Goal: Task Accomplishment & Management: Use online tool/utility

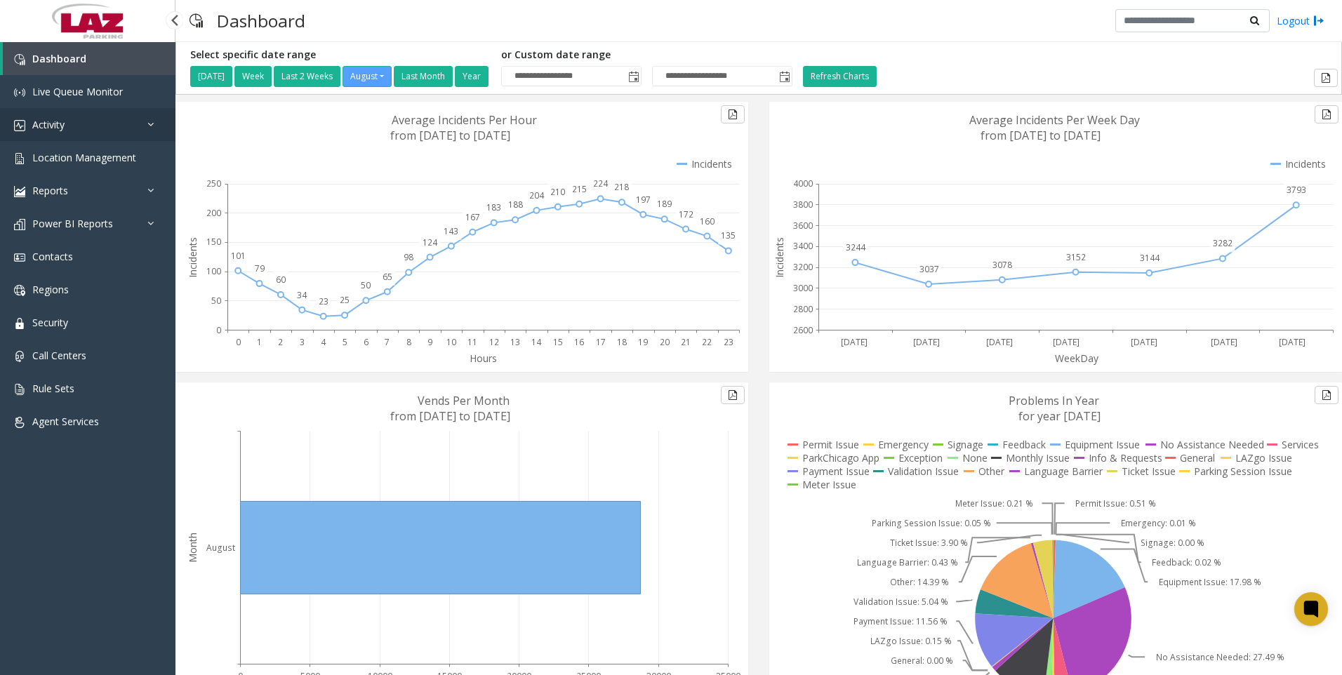
click at [58, 121] on span "Activity" at bounding box center [48, 124] width 32 height 13
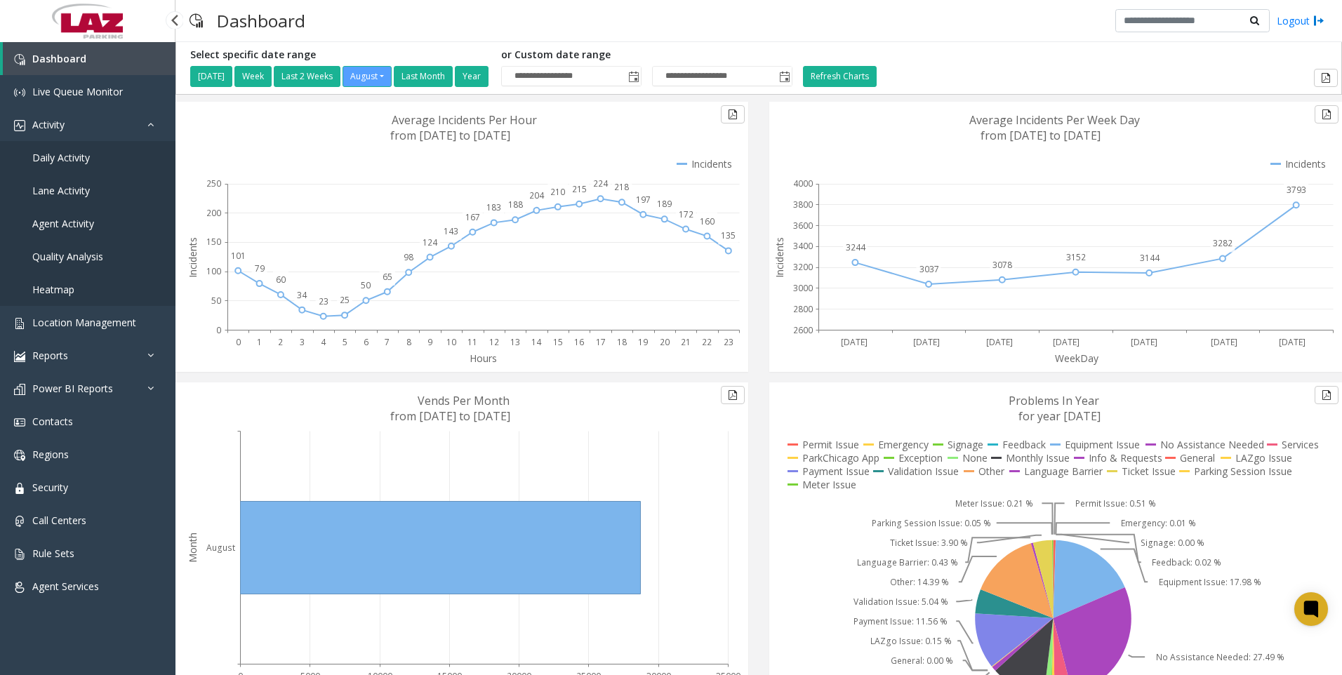
click at [52, 220] on span "Agent Activity" at bounding box center [63, 223] width 62 height 13
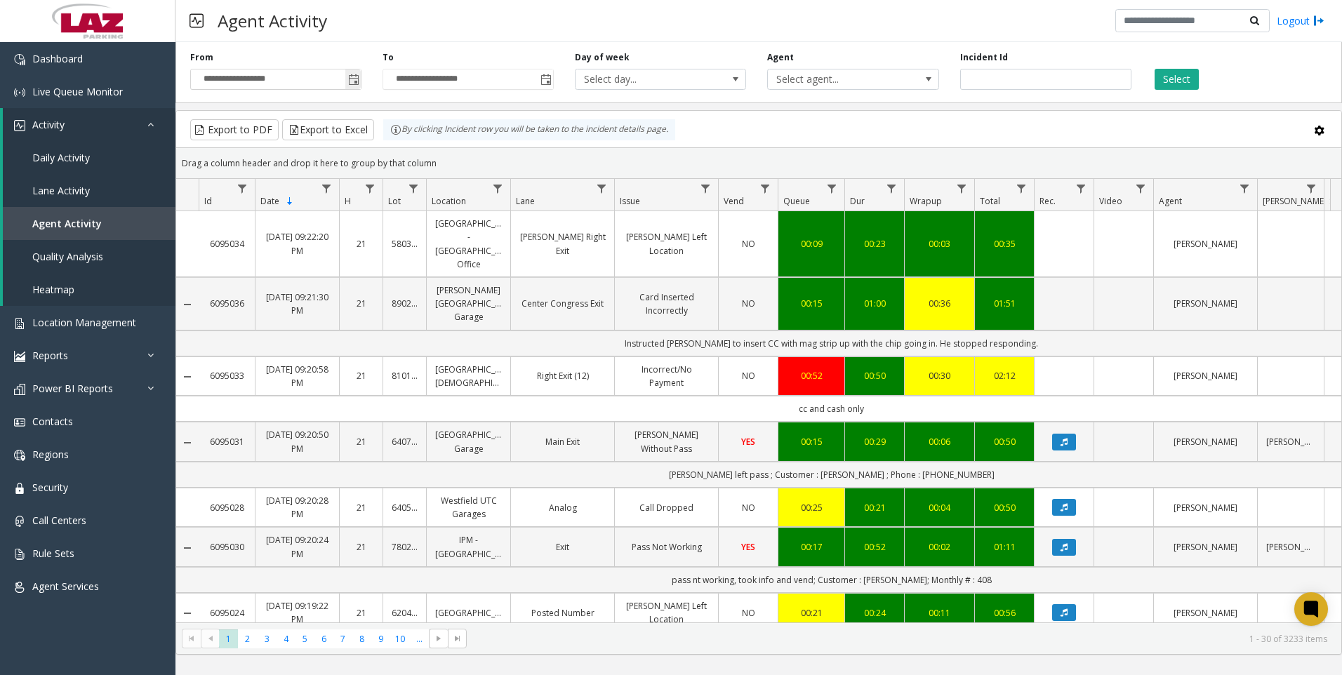
click at [352, 80] on span "Toggle popup" at bounding box center [353, 79] width 11 height 11
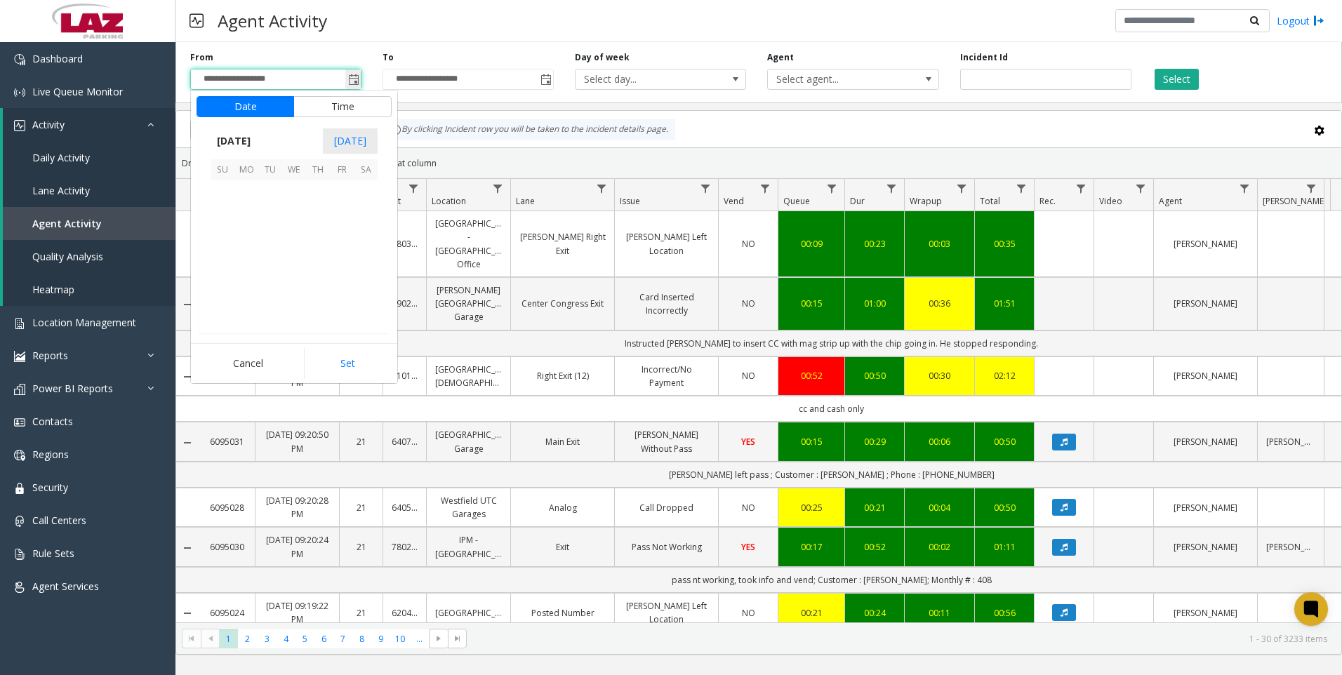
scroll to position [251723, 0]
click at [334, 105] on button "Time" at bounding box center [342, 106] width 98 height 21
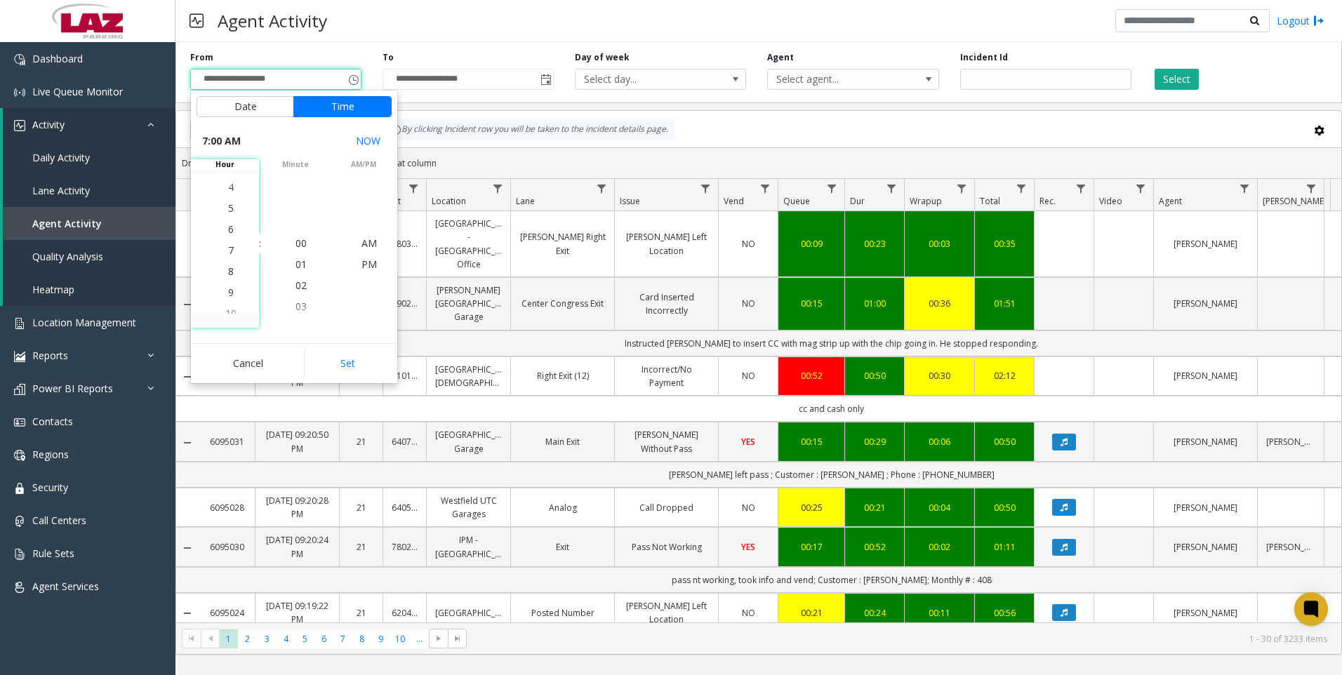
scroll to position [147, 0]
click at [228, 266] on span "8" at bounding box center [231, 264] width 6 height 13
click at [296, 246] on span "00" at bounding box center [300, 243] width 11 height 13
click at [368, 262] on span "PM" at bounding box center [368, 264] width 15 height 13
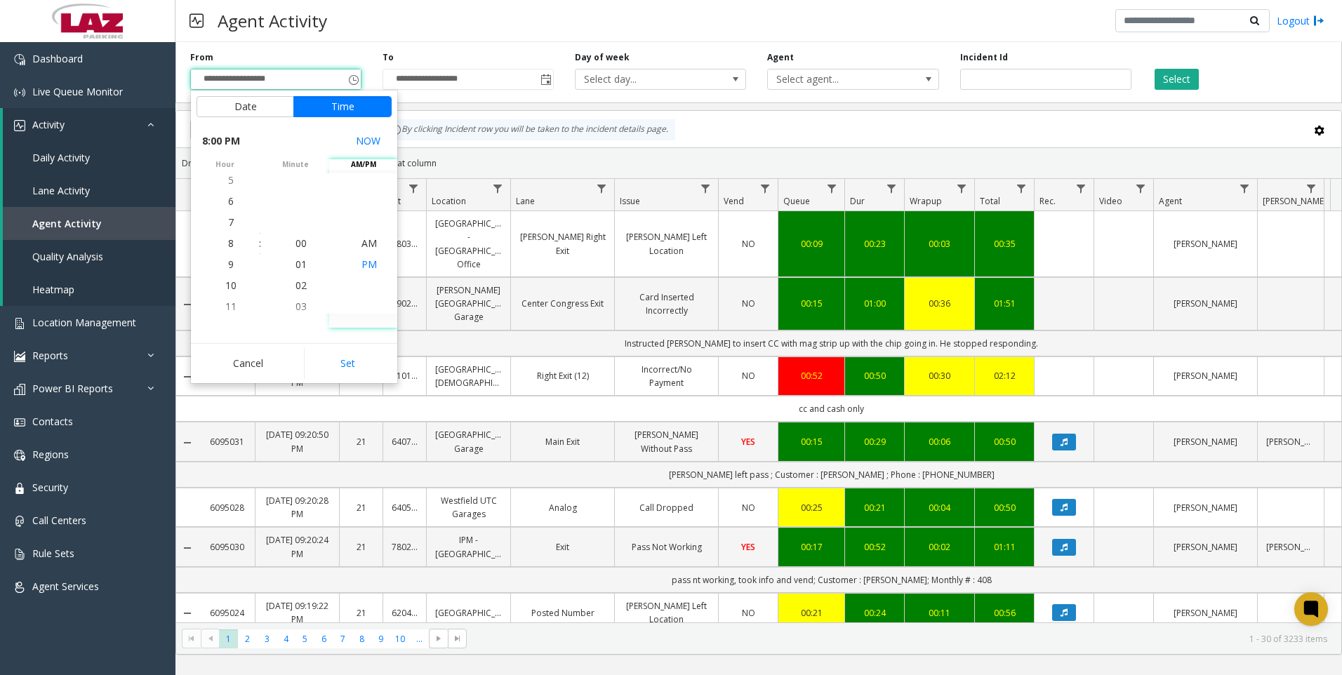
scroll to position [21, 0]
click at [361, 358] on button "Set" at bounding box center [348, 363] width 88 height 31
type input "**********"
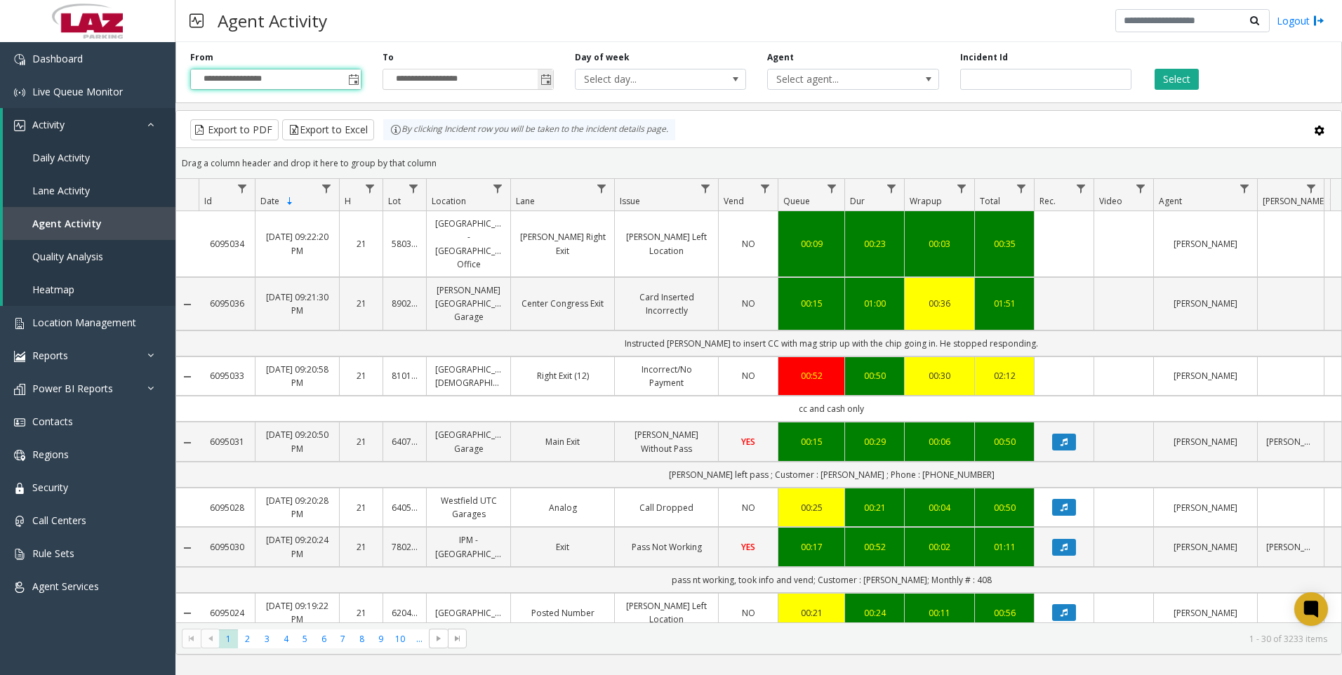
click at [479, 81] on input "**********" at bounding box center [468, 79] width 170 height 20
click at [864, 77] on span "Select agent..." at bounding box center [836, 79] width 136 height 20
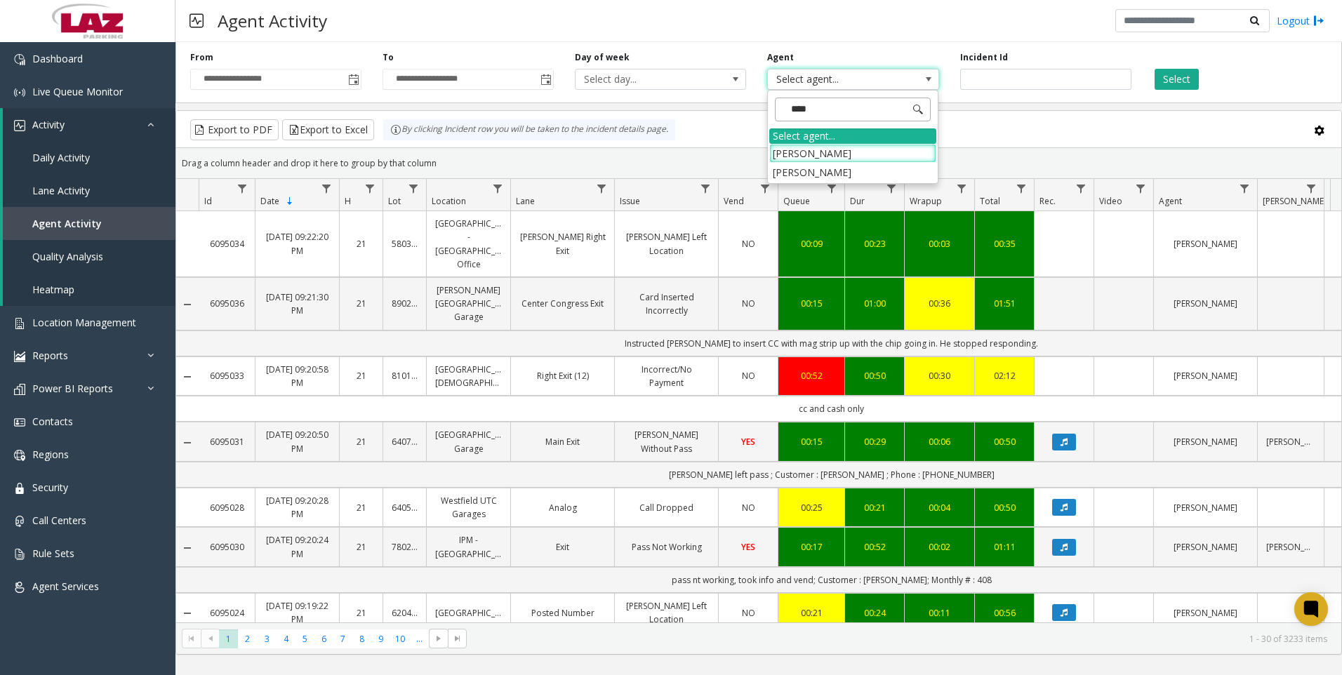
type input "*****"
click at [794, 170] on li "[PERSON_NAME]" at bounding box center [852, 172] width 167 height 19
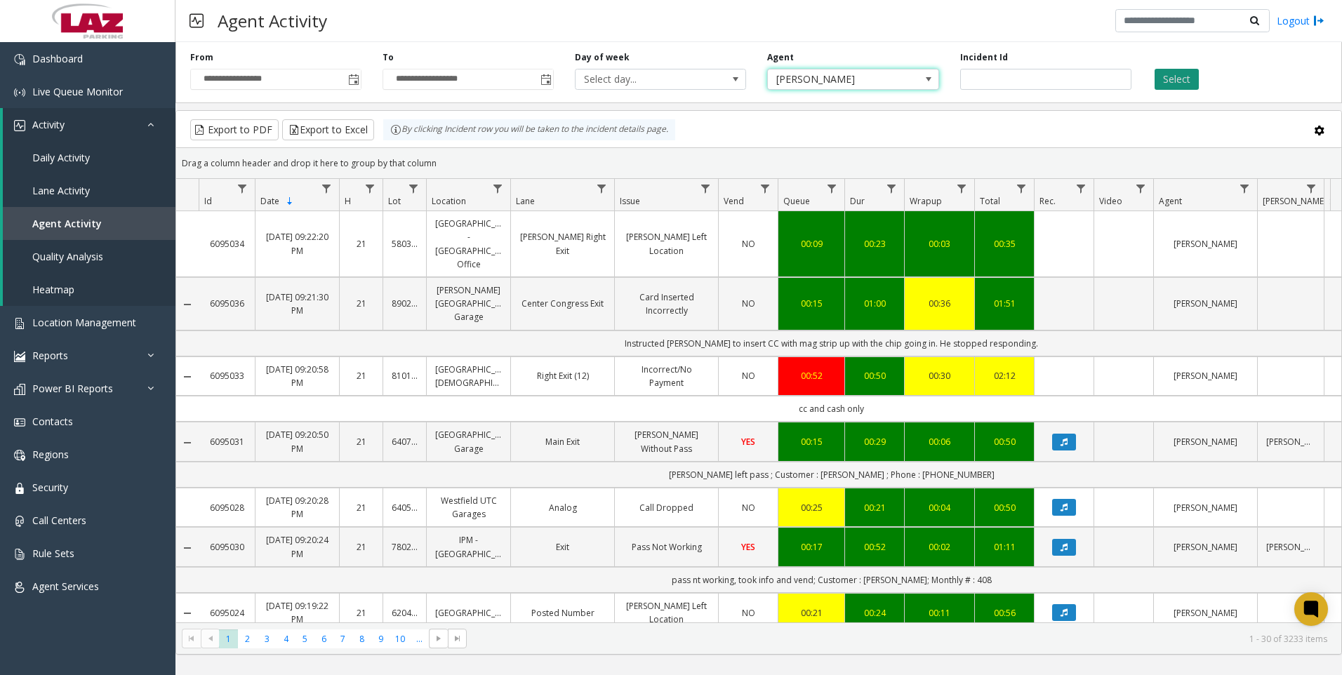
click at [1173, 72] on button "Select" at bounding box center [1177, 79] width 44 height 21
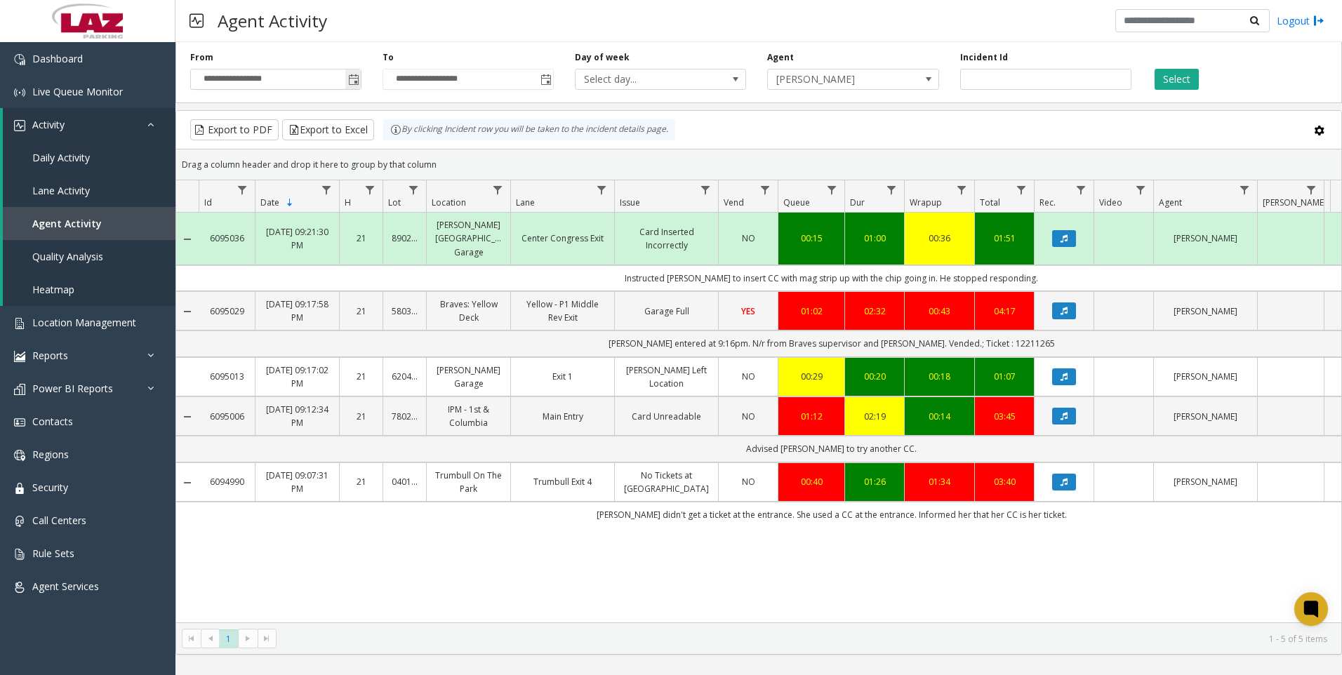
click at [347, 81] on span "Toggle popup" at bounding box center [352, 79] width 15 height 22
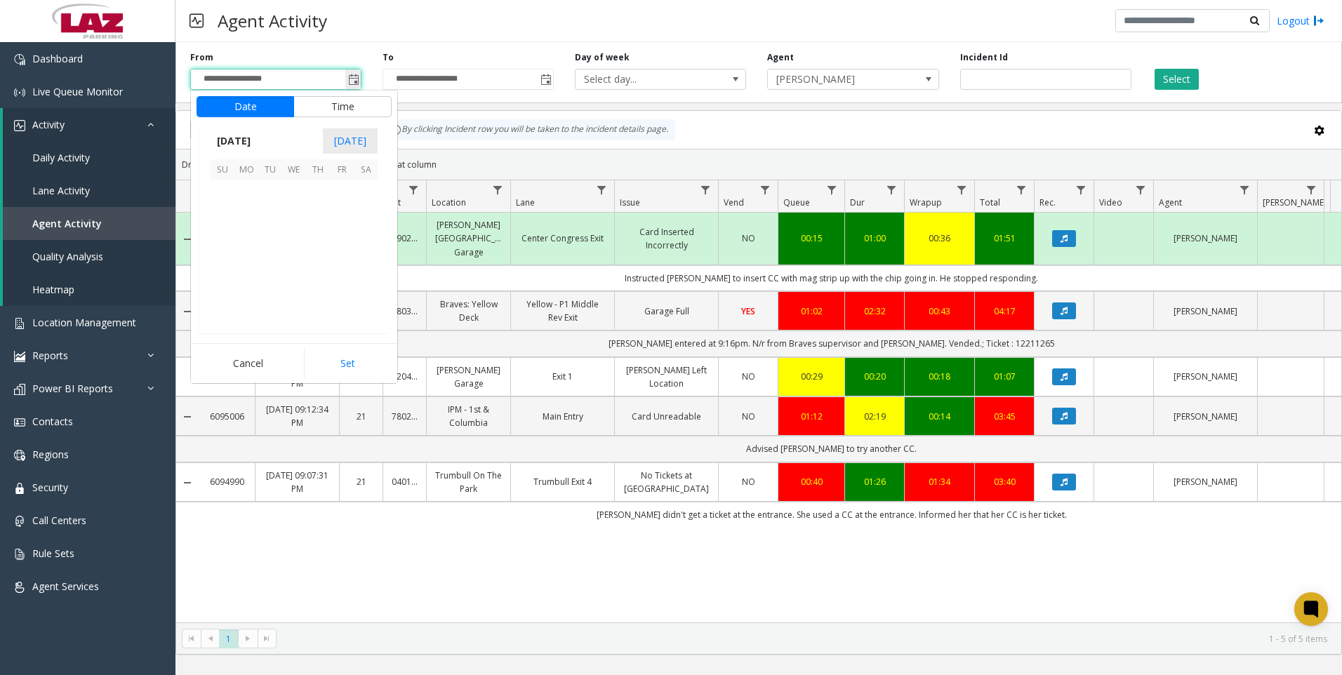
scroll to position [21, 0]
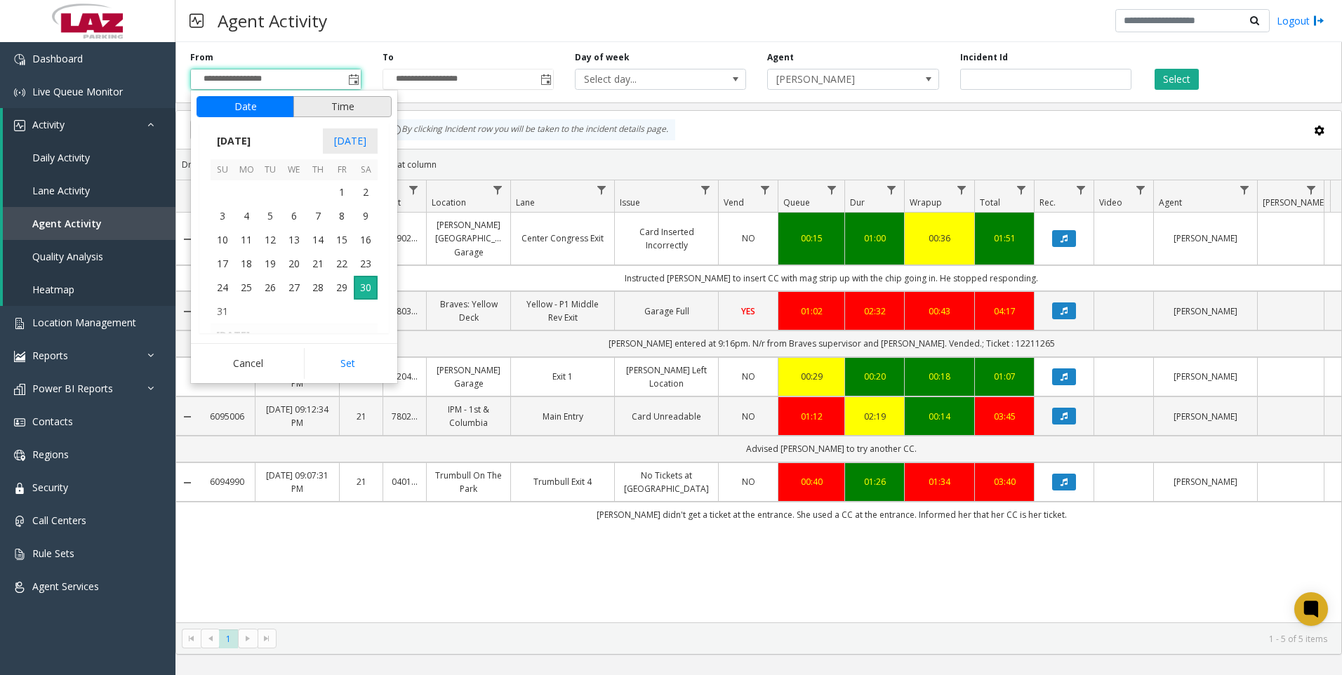
click at [340, 105] on button "Time" at bounding box center [342, 106] width 98 height 21
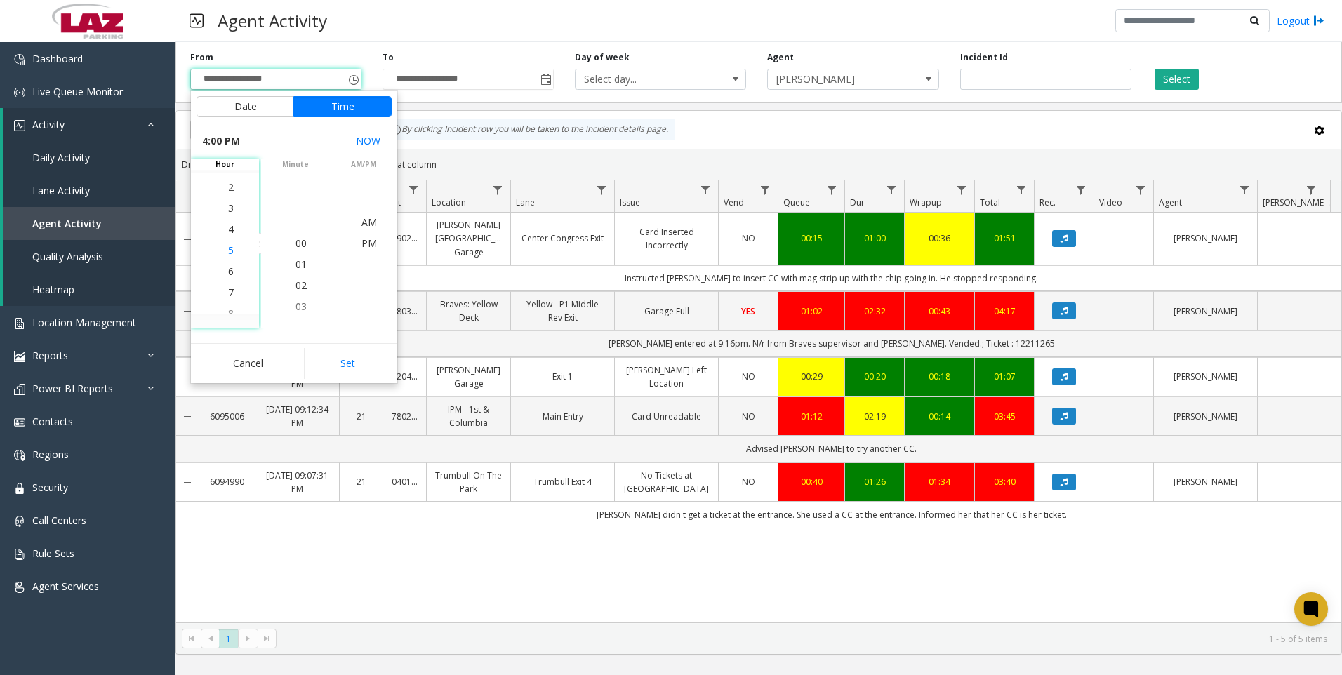
scroll to position [337, 0]
click at [228, 244] on span "4" at bounding box center [231, 243] width 6 height 13
click at [297, 244] on span "25" at bounding box center [300, 243] width 11 height 13
click at [361, 240] on span "PM" at bounding box center [368, 243] width 15 height 13
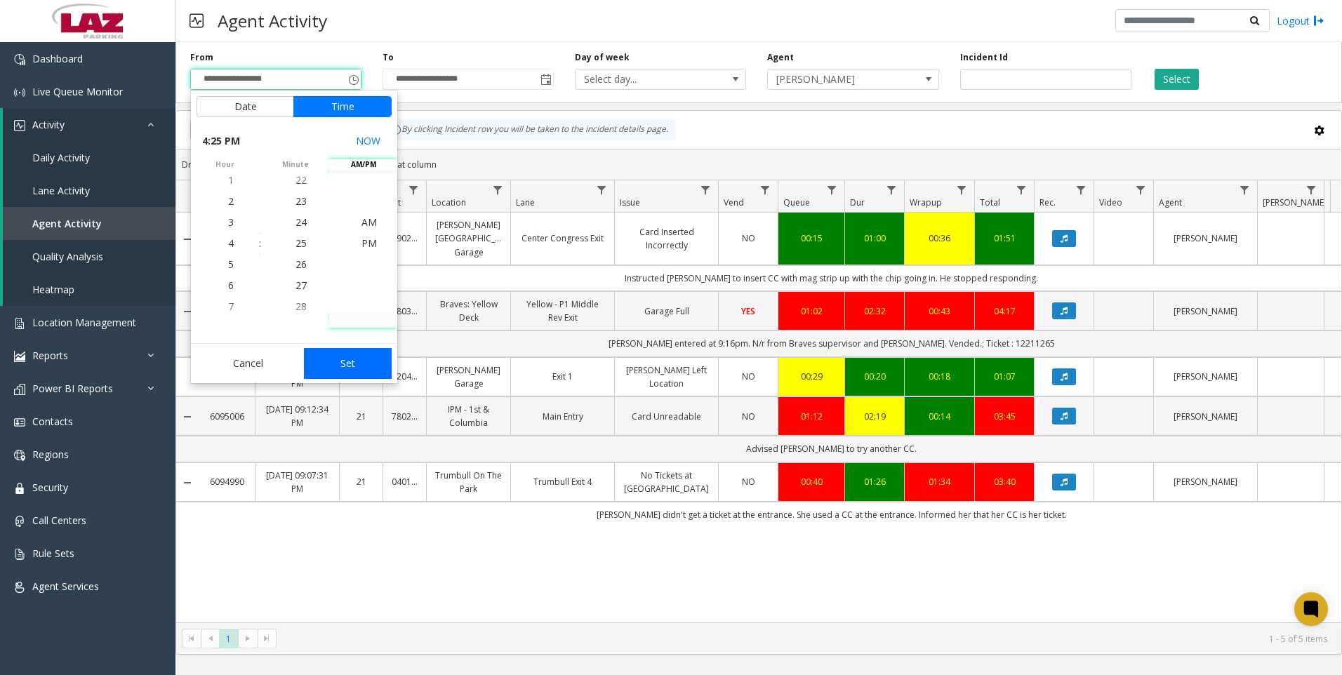
click at [342, 361] on button "Set" at bounding box center [348, 363] width 88 height 31
type input "**********"
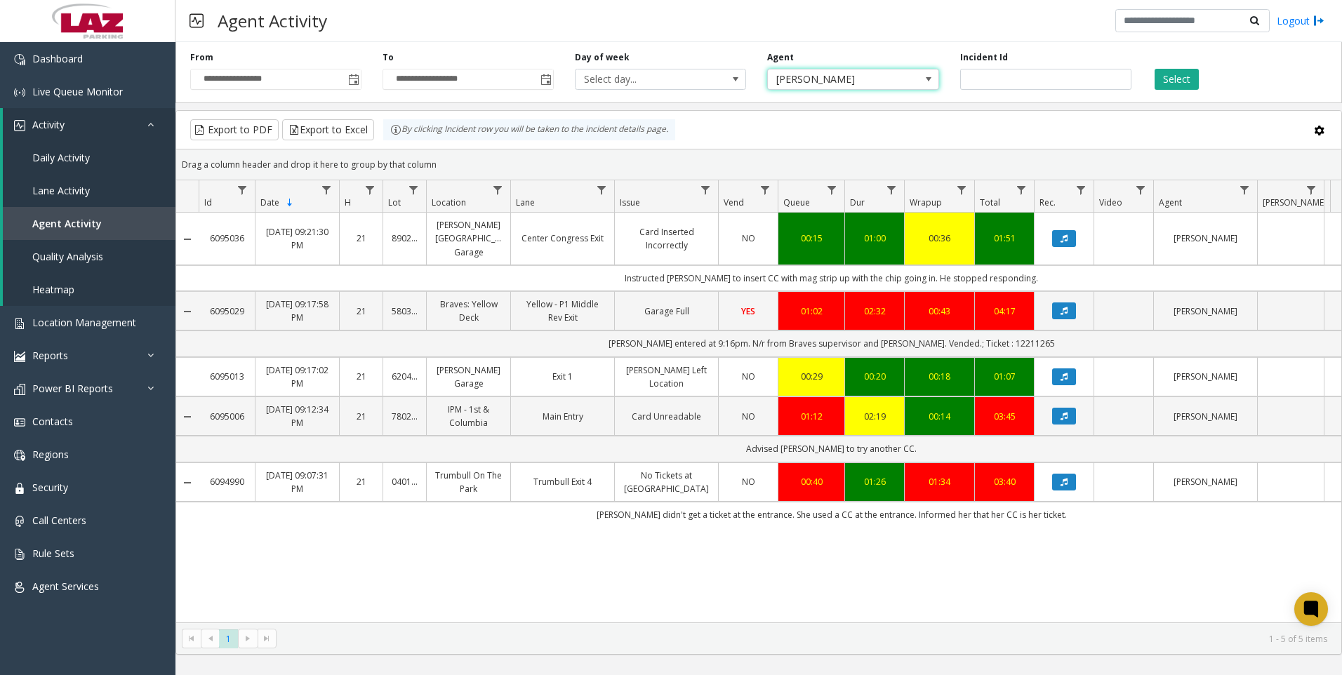
click at [929, 80] on span at bounding box center [928, 79] width 11 height 11
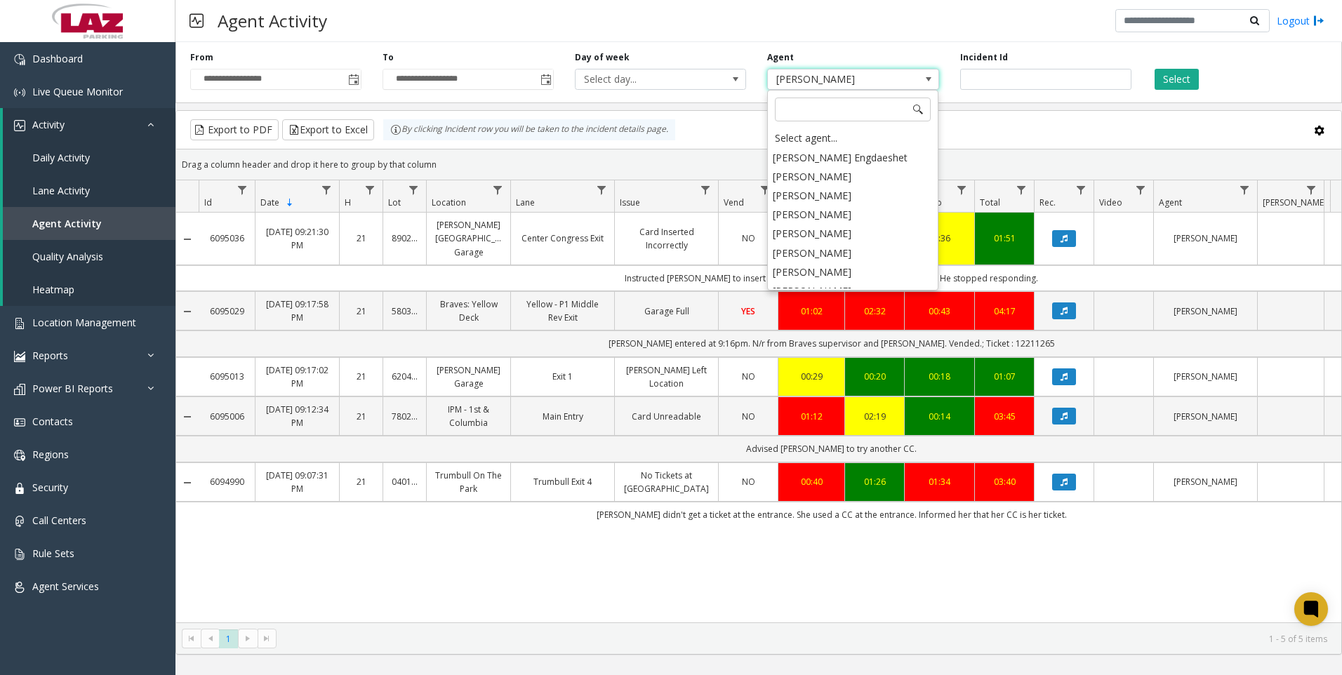
scroll to position [4881, 0]
click at [790, 110] on input at bounding box center [853, 110] width 156 height 24
type input "******"
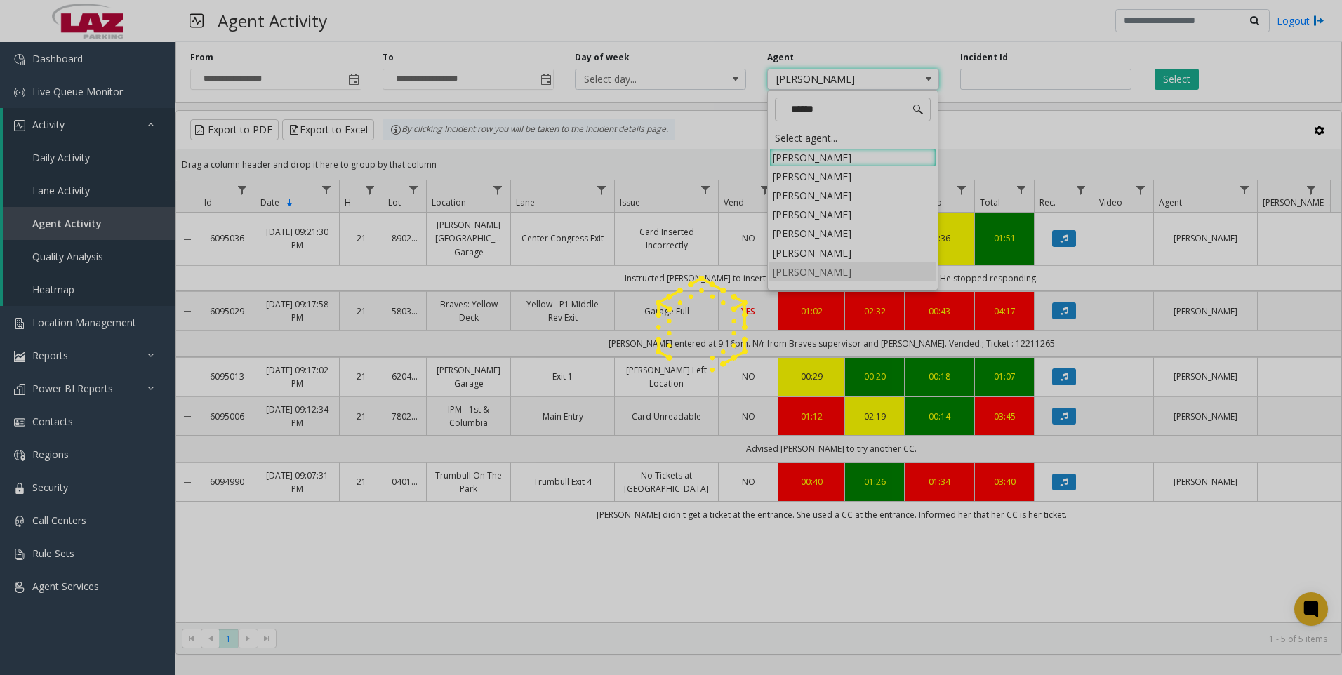
click at [794, 267] on app-root "**********" at bounding box center [671, 337] width 1342 height 675
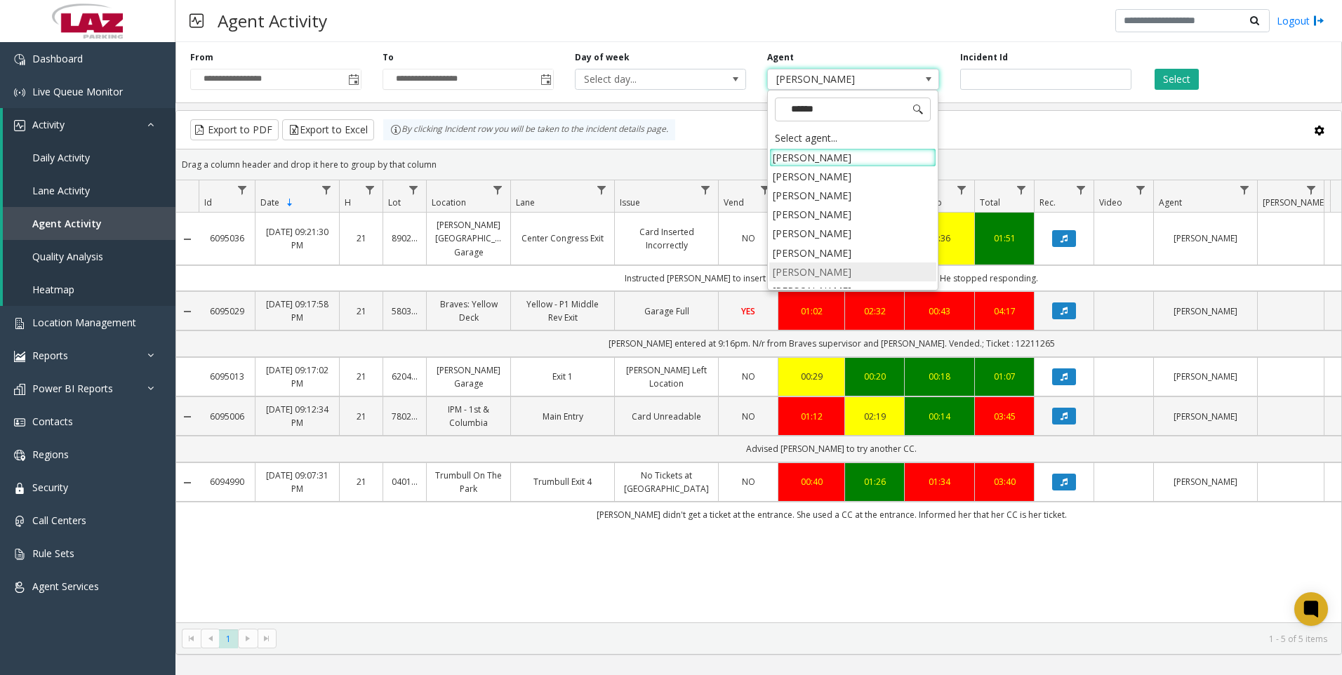
click at [792, 270] on li "[PERSON_NAME]" at bounding box center [852, 271] width 167 height 19
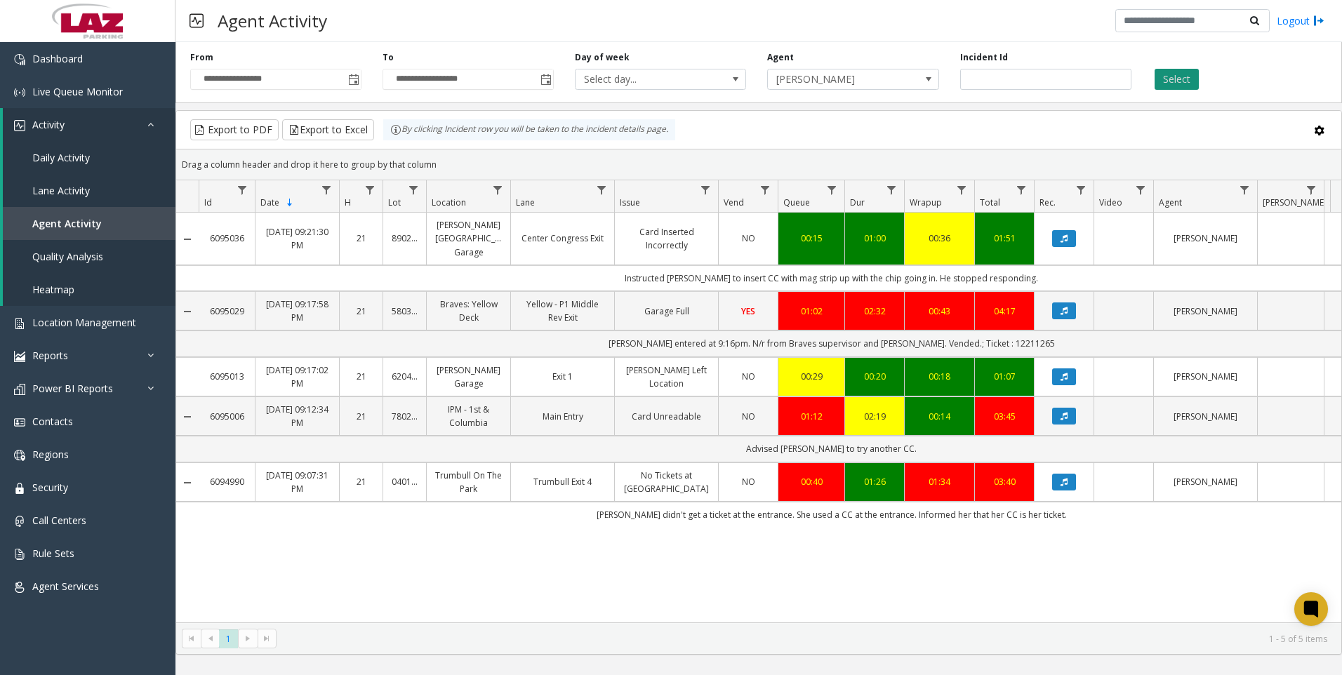
click at [1167, 76] on button "Select" at bounding box center [1177, 79] width 44 height 21
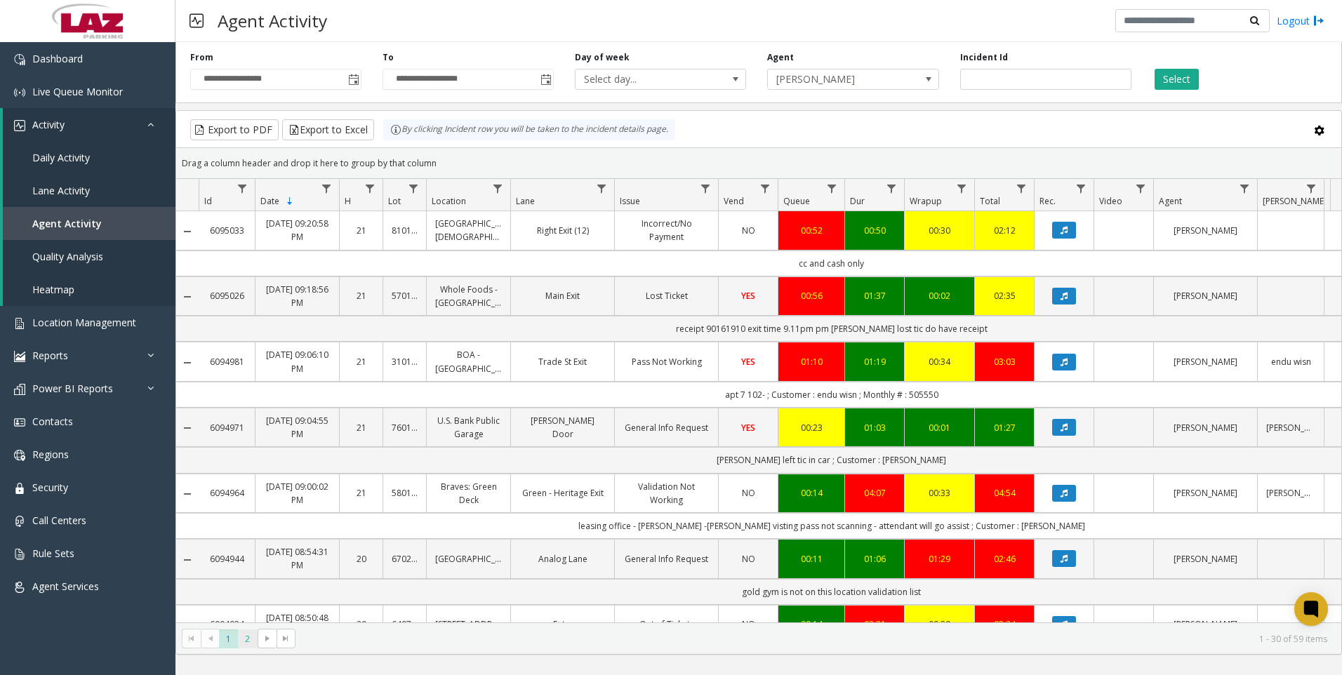
click at [246, 641] on span "2" at bounding box center [247, 639] width 19 height 19
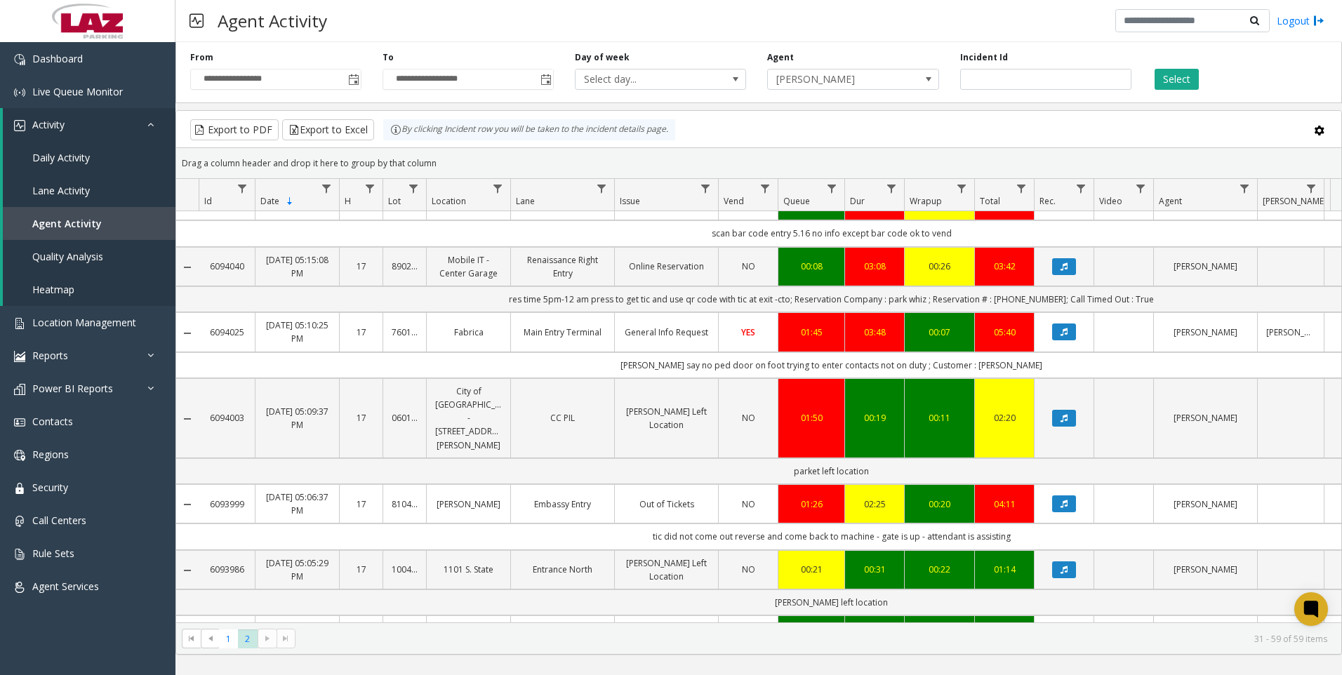
scroll to position [1530, 0]
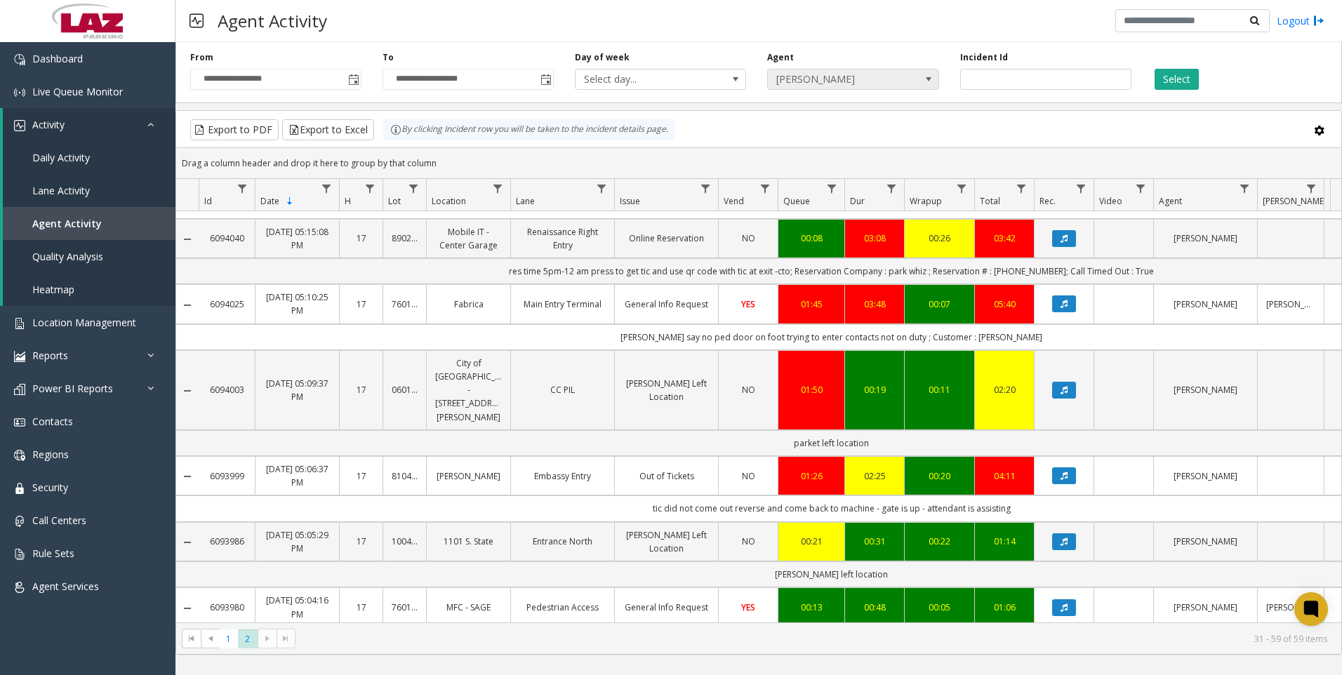
click at [859, 75] on span "[PERSON_NAME]" at bounding box center [836, 79] width 136 height 20
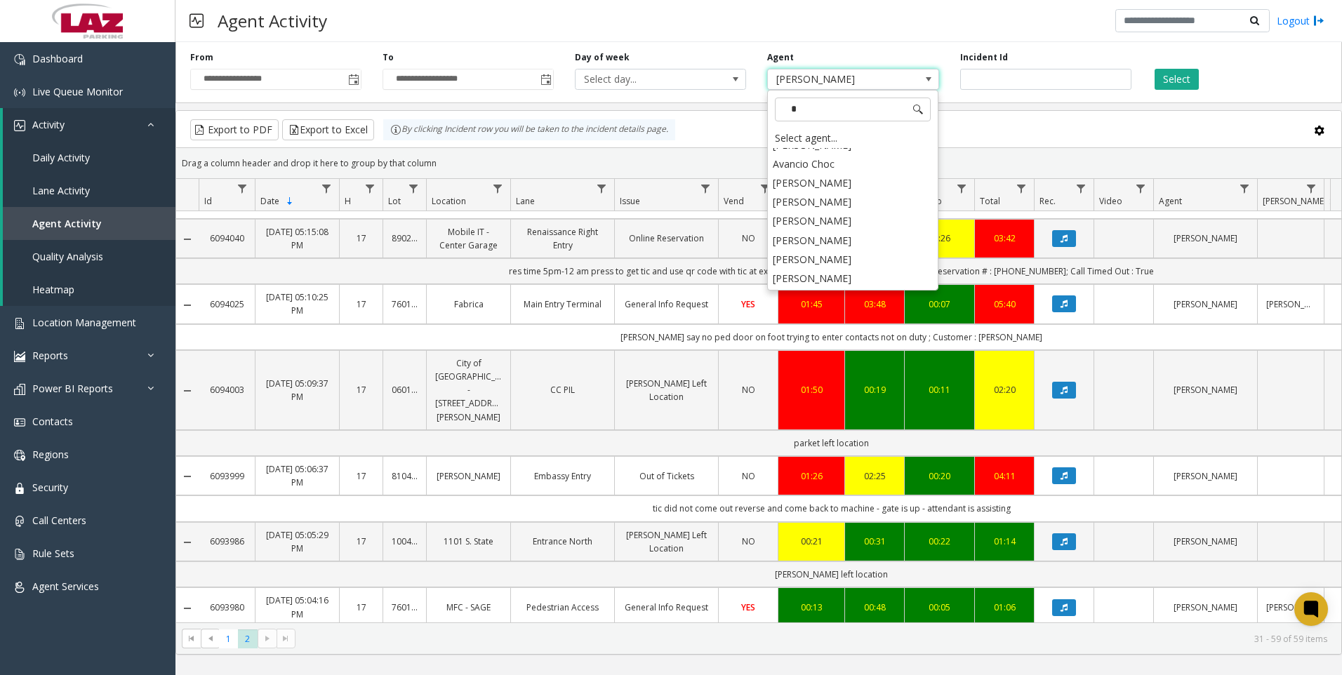
scroll to position [0, 0]
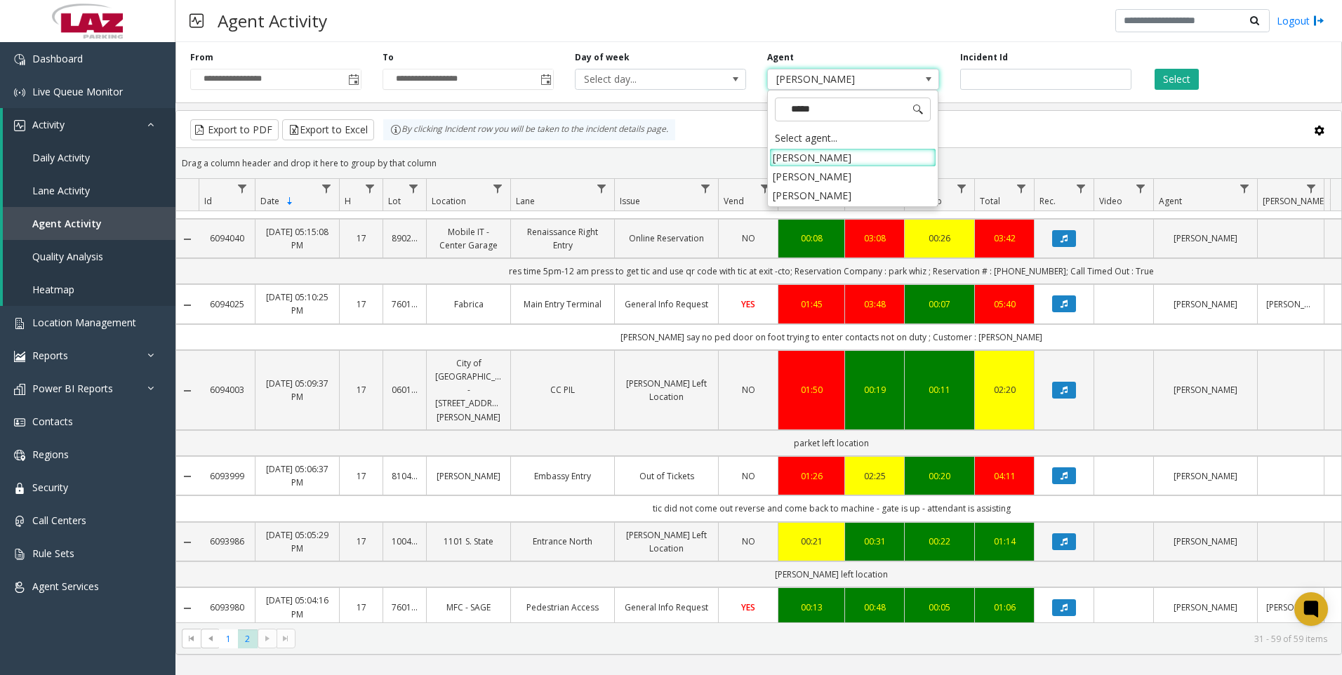
type input "******"
click at [796, 194] on li "[PERSON_NAME]" at bounding box center [852, 195] width 167 height 19
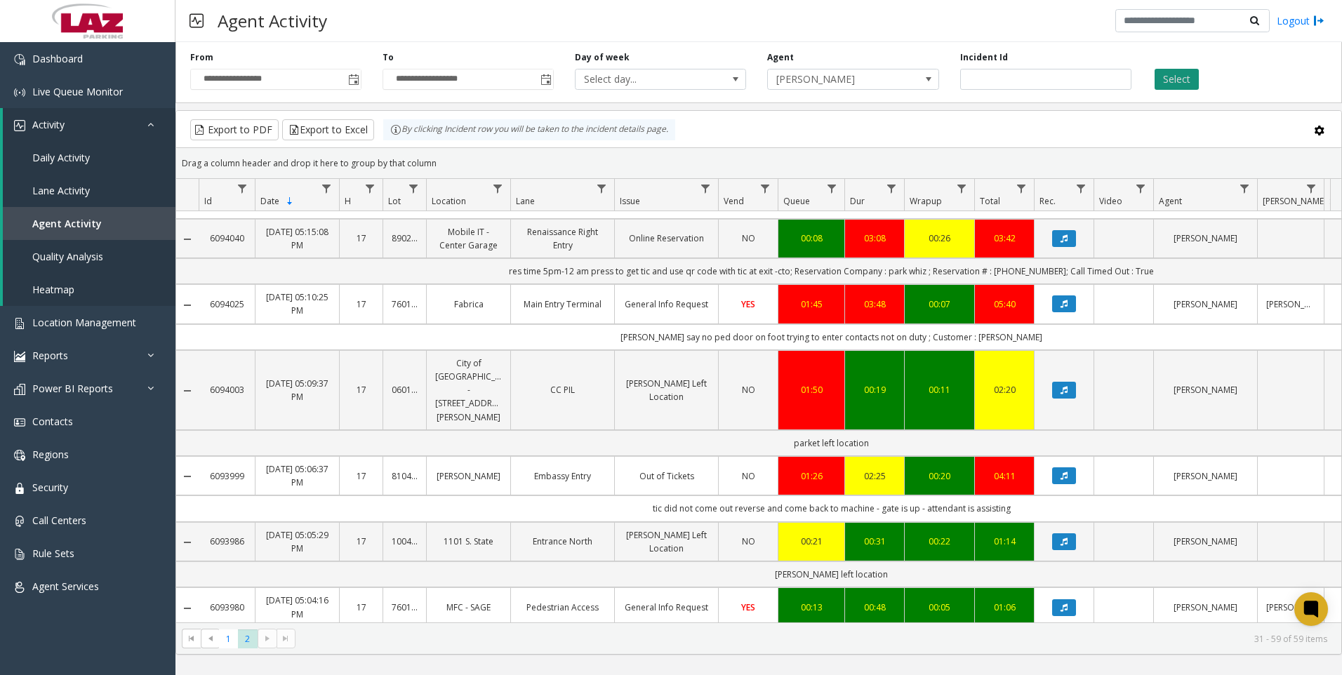
click at [1176, 74] on button "Select" at bounding box center [1177, 79] width 44 height 21
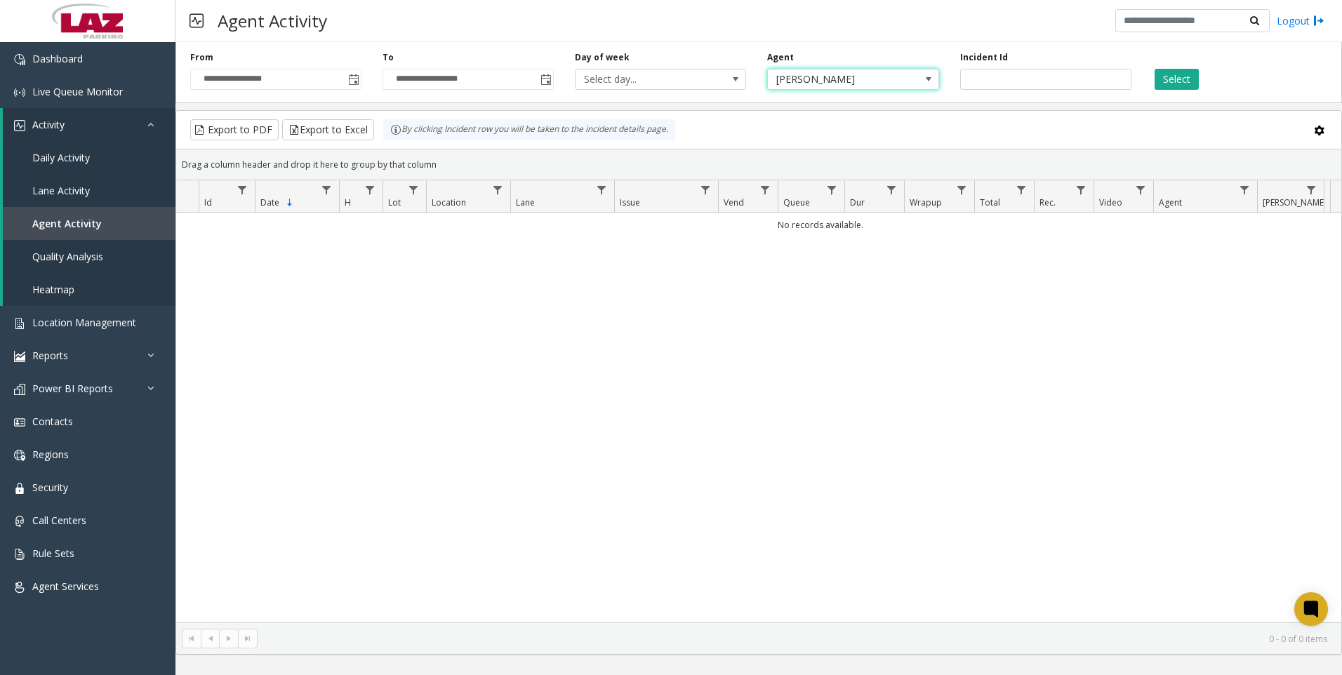
click at [926, 76] on span at bounding box center [928, 79] width 11 height 11
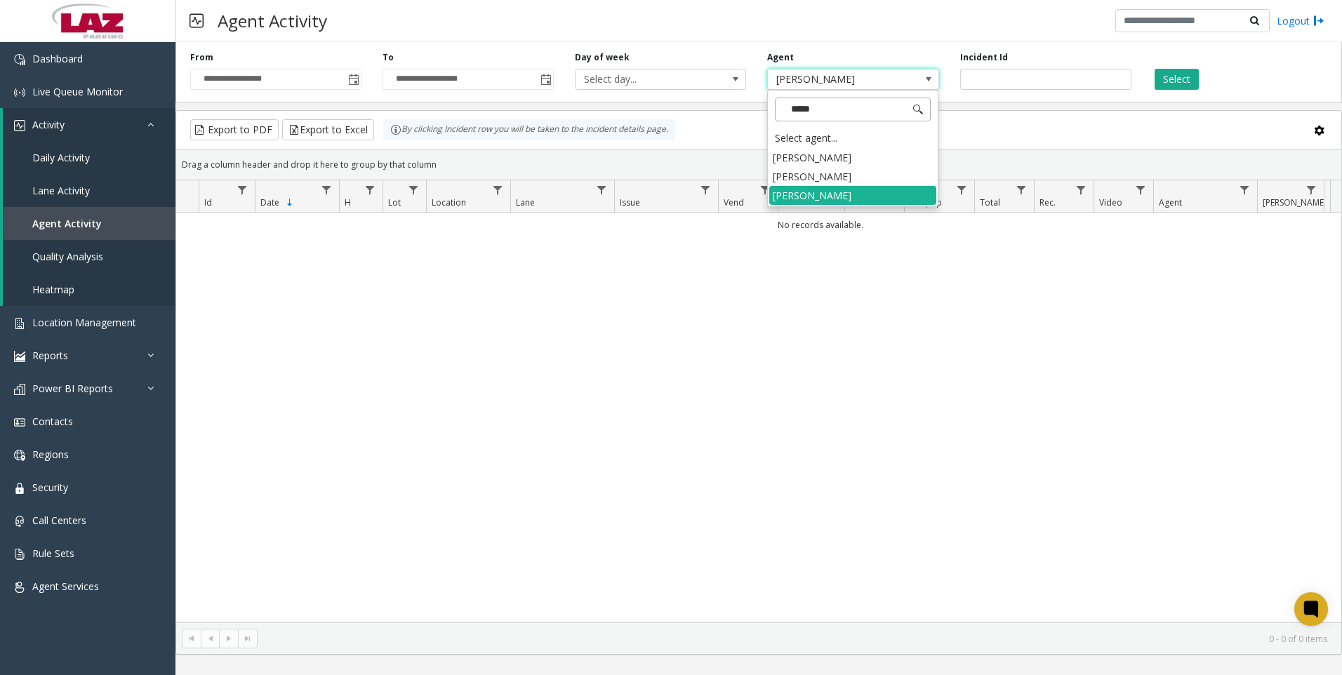
type input "******"
click at [809, 176] on li "[PERSON_NAME]" at bounding box center [852, 176] width 167 height 19
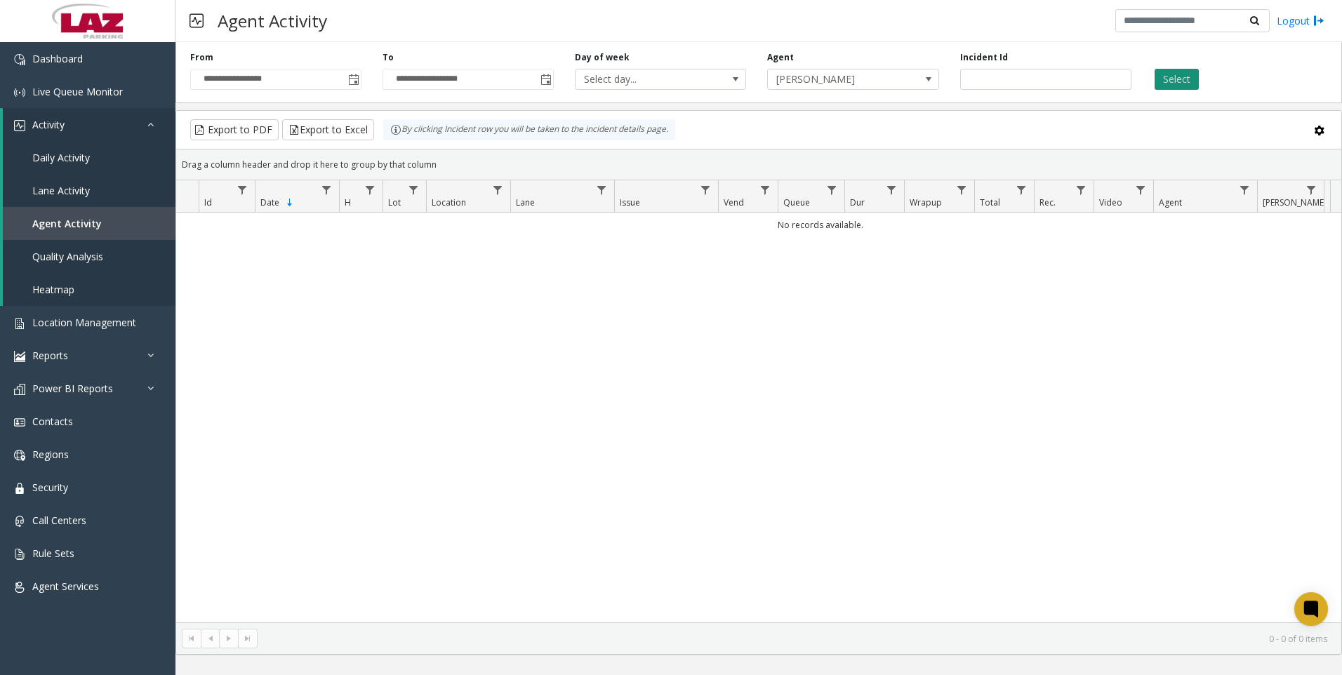
click at [1175, 76] on button "Select" at bounding box center [1177, 79] width 44 height 21
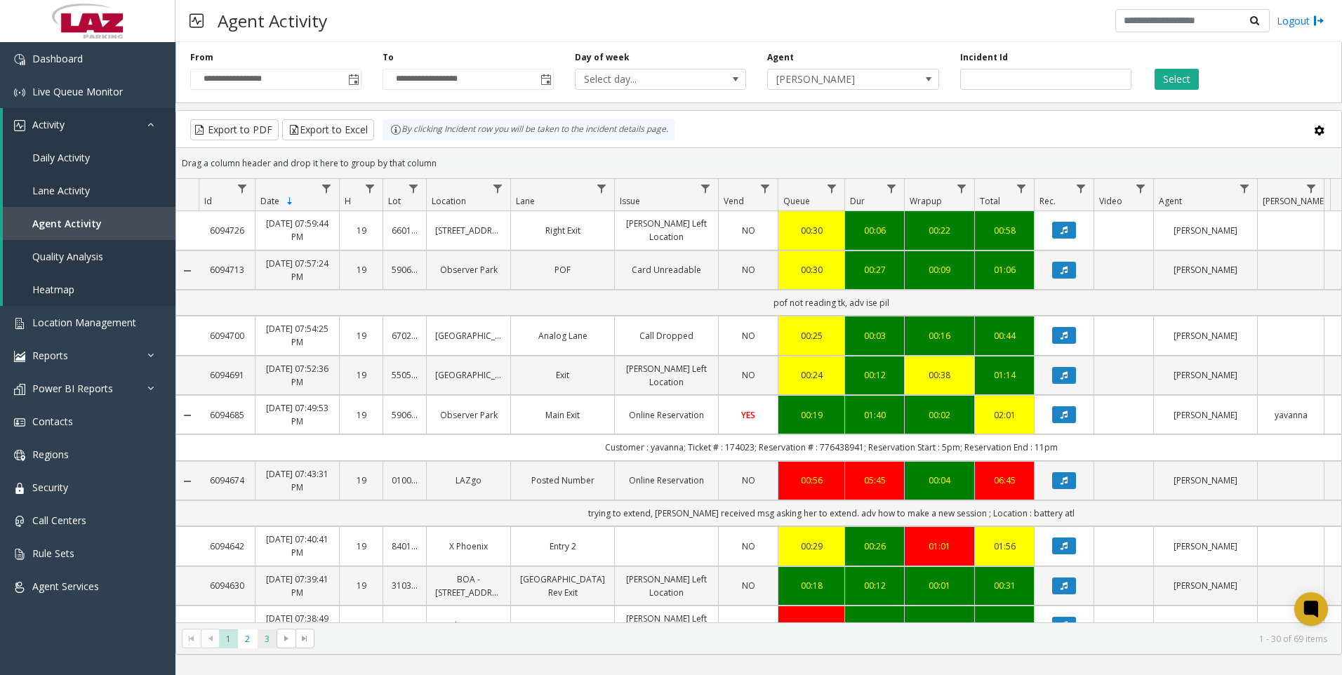
click at [267, 644] on span "3" at bounding box center [267, 639] width 19 height 19
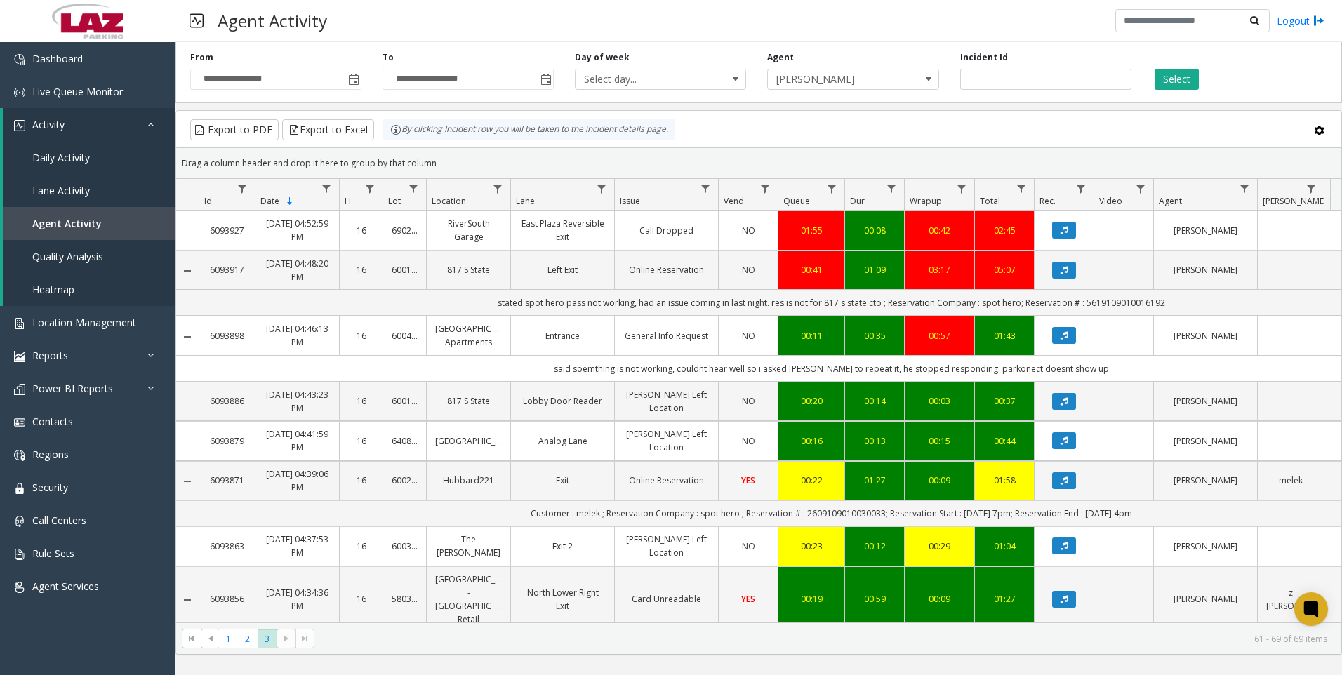
scroll to position [72, 0]
